Goal: Navigation & Orientation: Find specific page/section

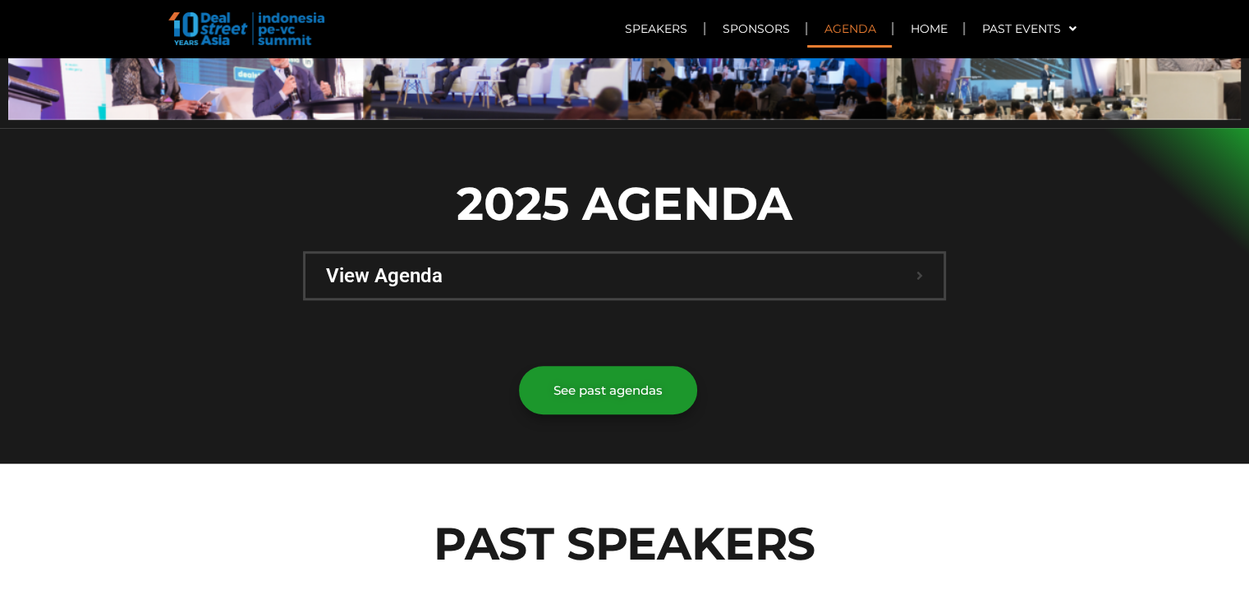
scroll to position [985, 0]
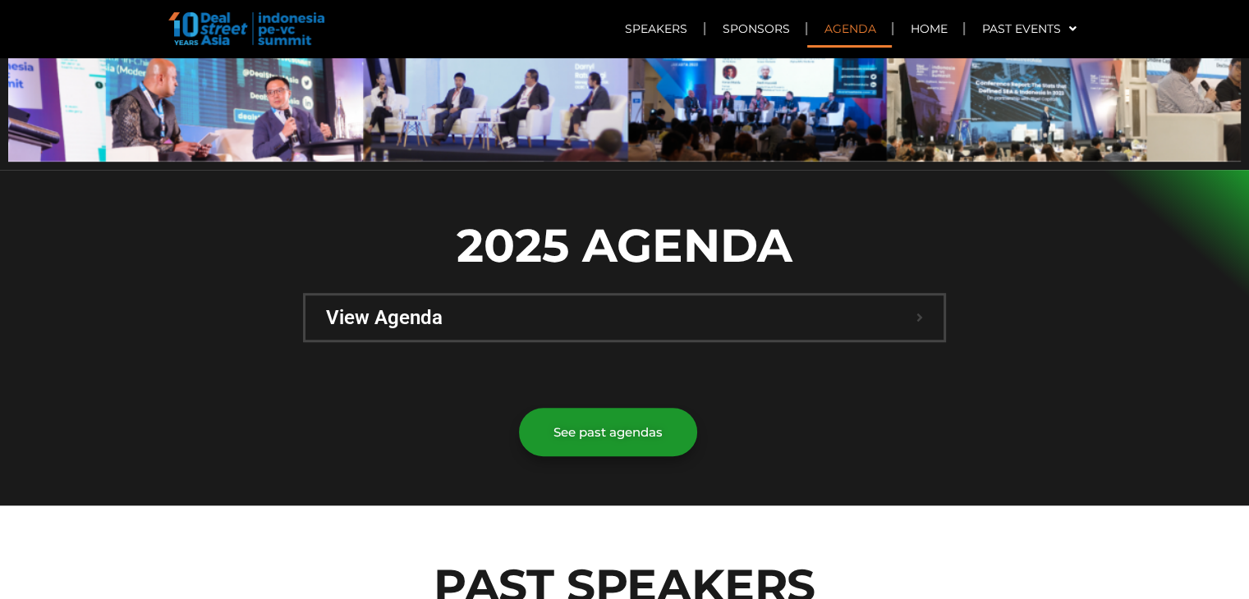
click at [791, 296] on div "View Agenda" at bounding box center [624, 318] width 638 height 44
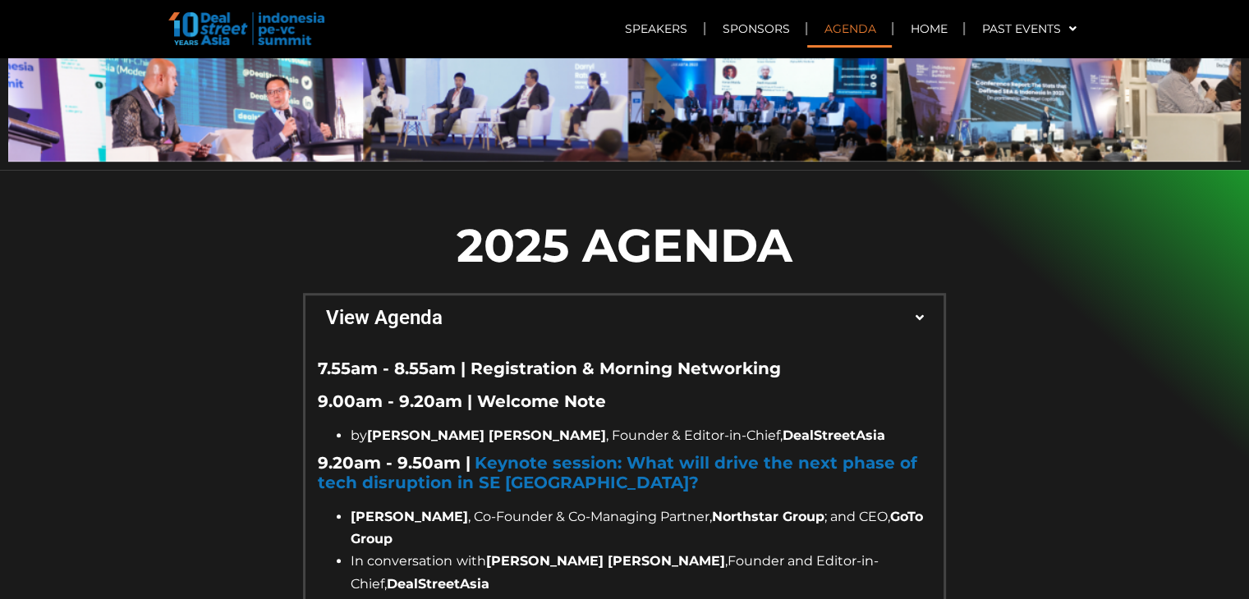
click at [791, 296] on div "View Agenda" at bounding box center [624, 318] width 638 height 44
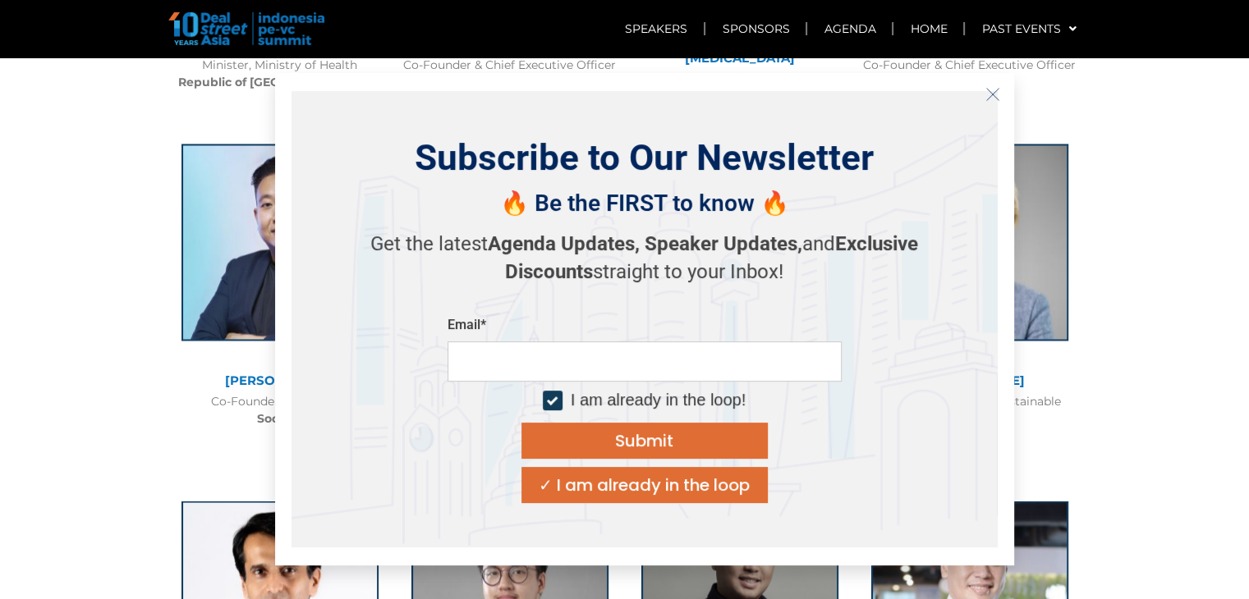
scroll to position [2873, 0]
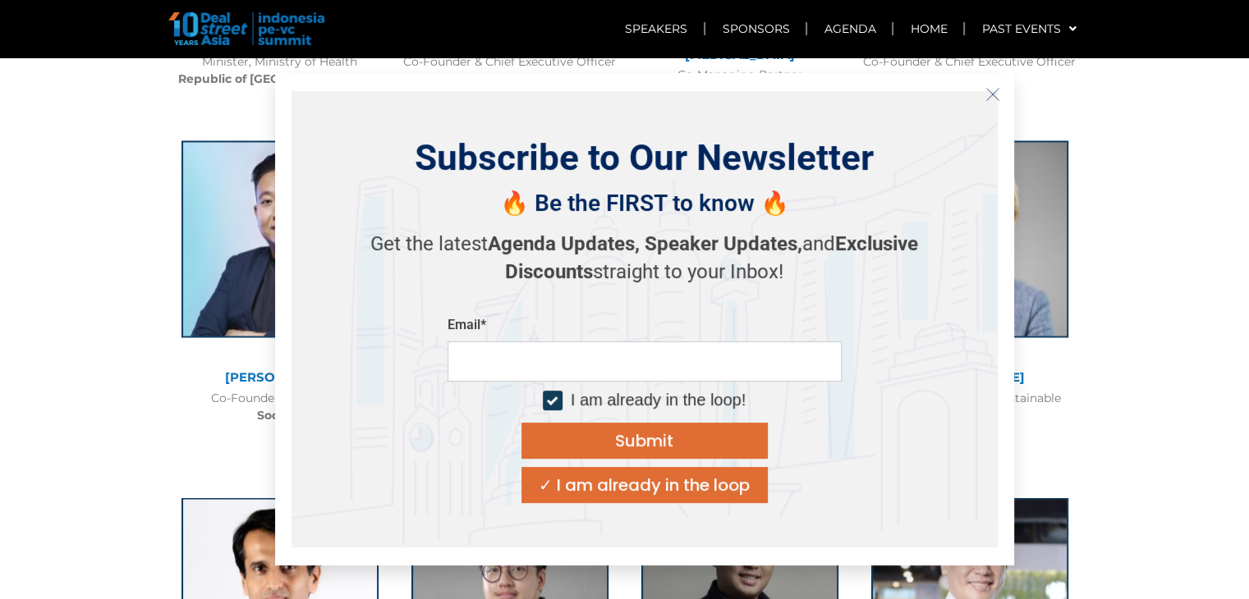
click at [650, 367] on input "email" at bounding box center [644, 361] width 394 height 40
click at [875, 399] on div "Subscribe to Our Newsletter 🔥 Be the FIRST to know 🔥 Get the latest Agenda Upda…" at bounding box center [644, 319] width 706 height 456
click at [703, 493] on div "✓ I am already in the loop" at bounding box center [643, 485] width 211 height 16
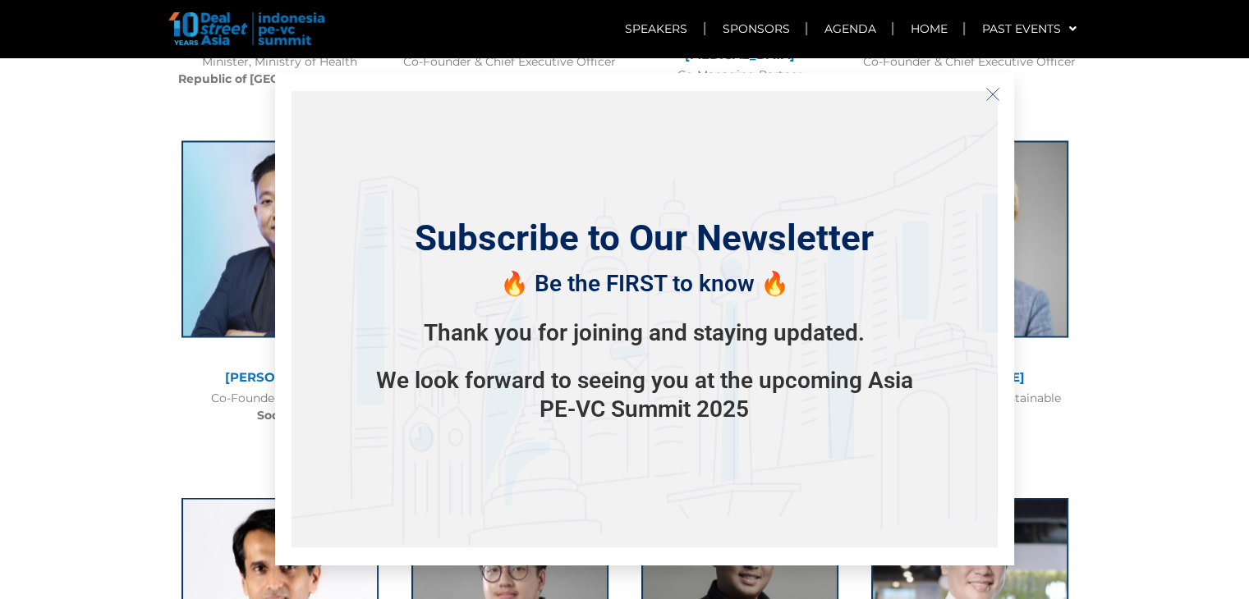
click at [990, 101] on icon "Close" at bounding box center [992, 94] width 15 height 15
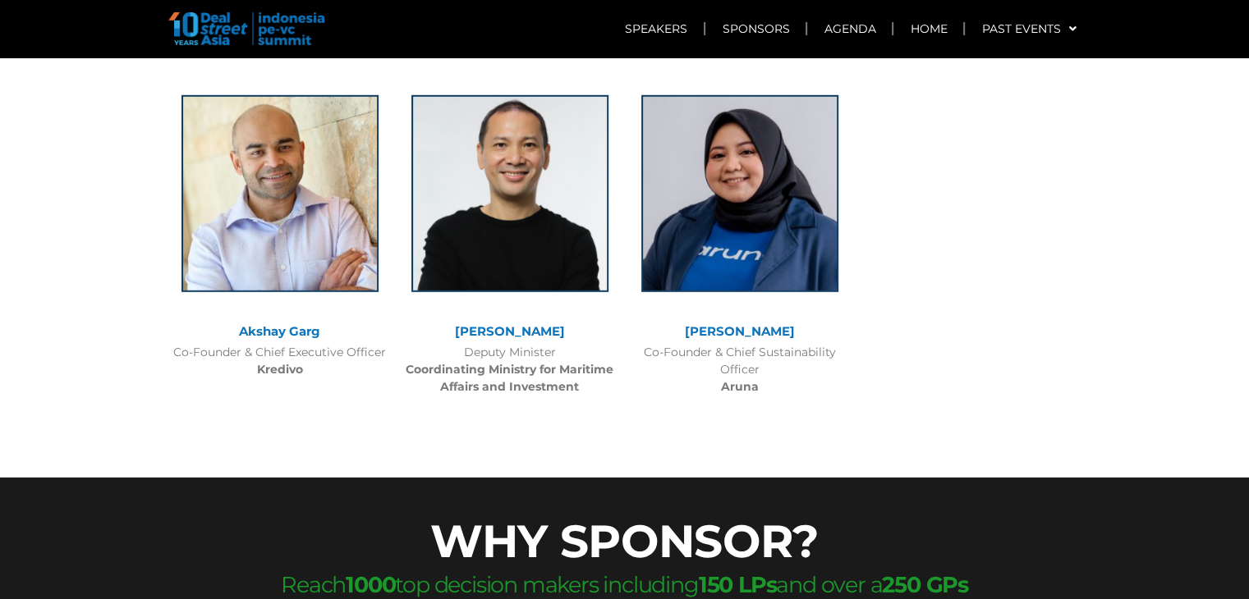
scroll to position [4569, 0]
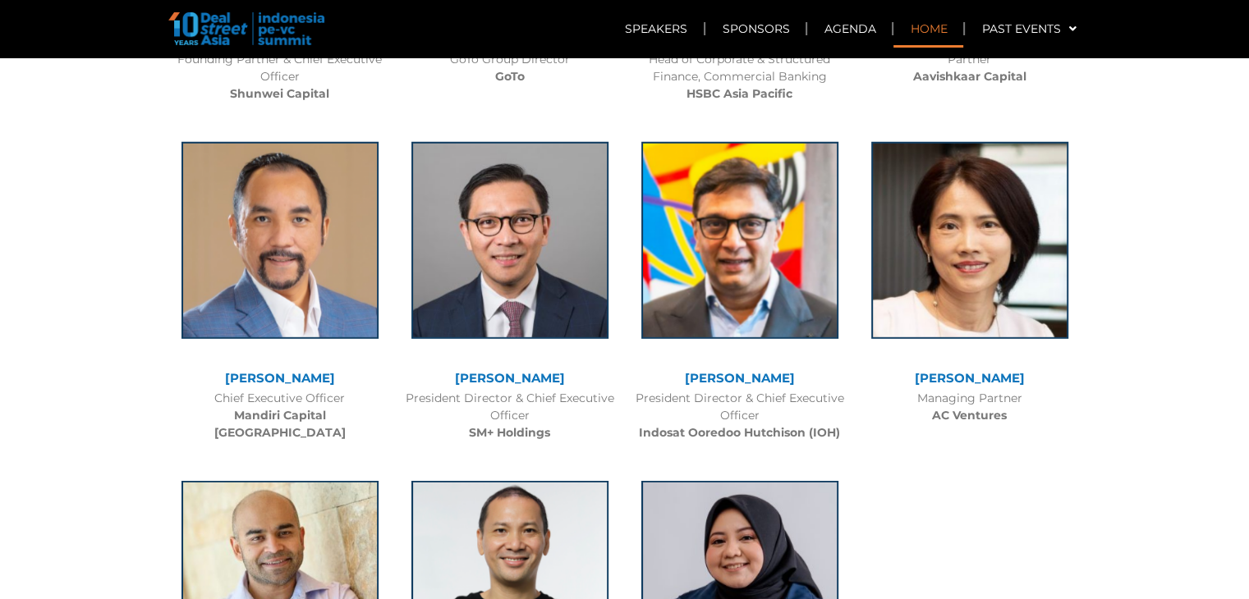
click at [930, 26] on link "Home" at bounding box center [928, 29] width 70 height 38
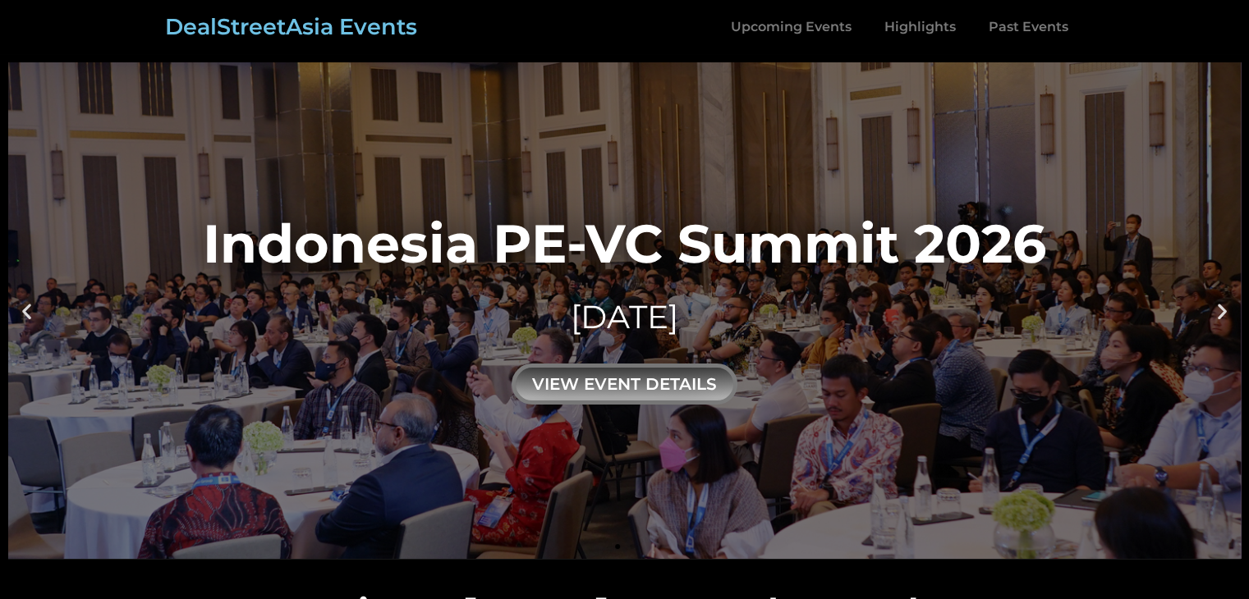
click at [360, 23] on link "DealStreetAsia Events" at bounding box center [291, 26] width 252 height 27
